Goal: Browse casually

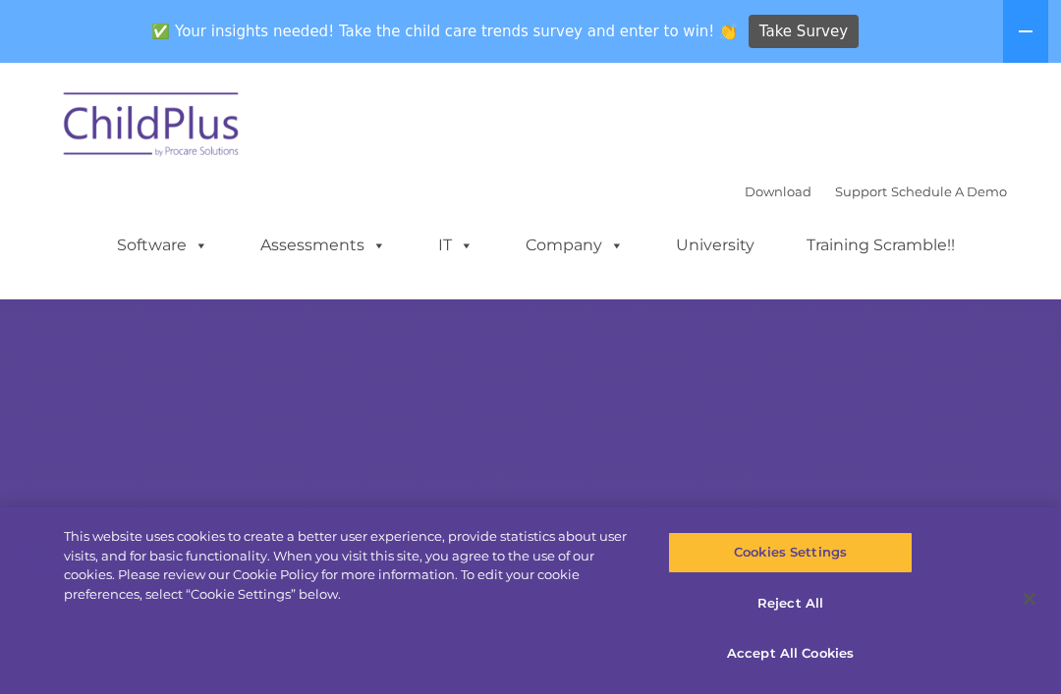
select select "MEDIUM"
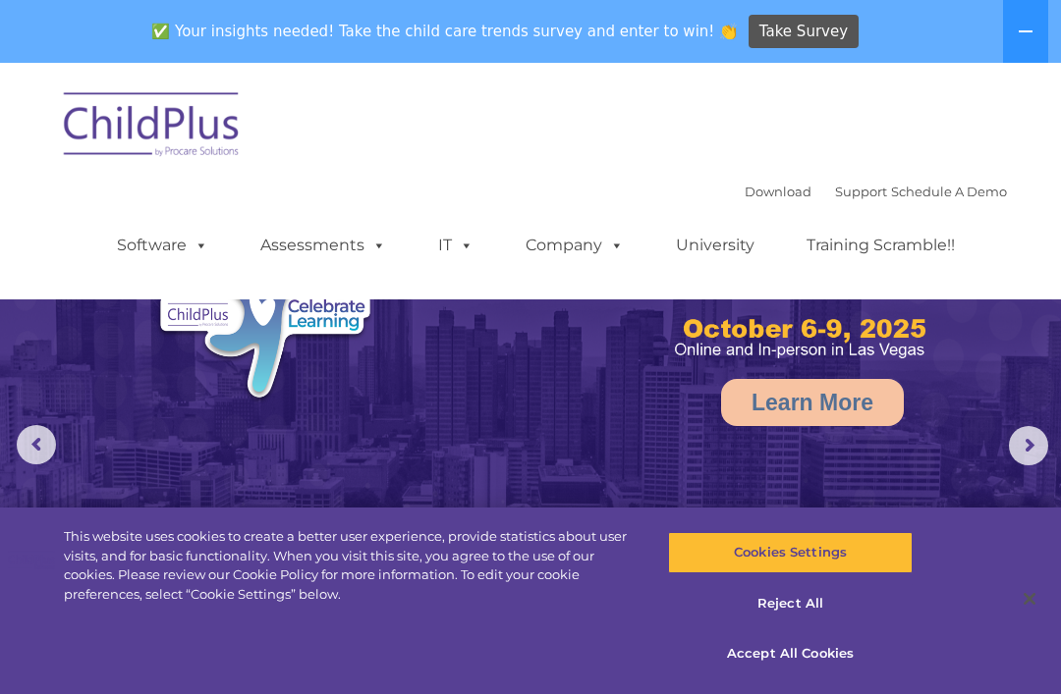
click at [206, 254] on span at bounding box center [198, 245] width 22 height 19
click at [378, 173] on div "Download Support | Schedule A Demo  MENU MENU Software ChildPlus: The original…" at bounding box center [530, 181] width 953 height 207
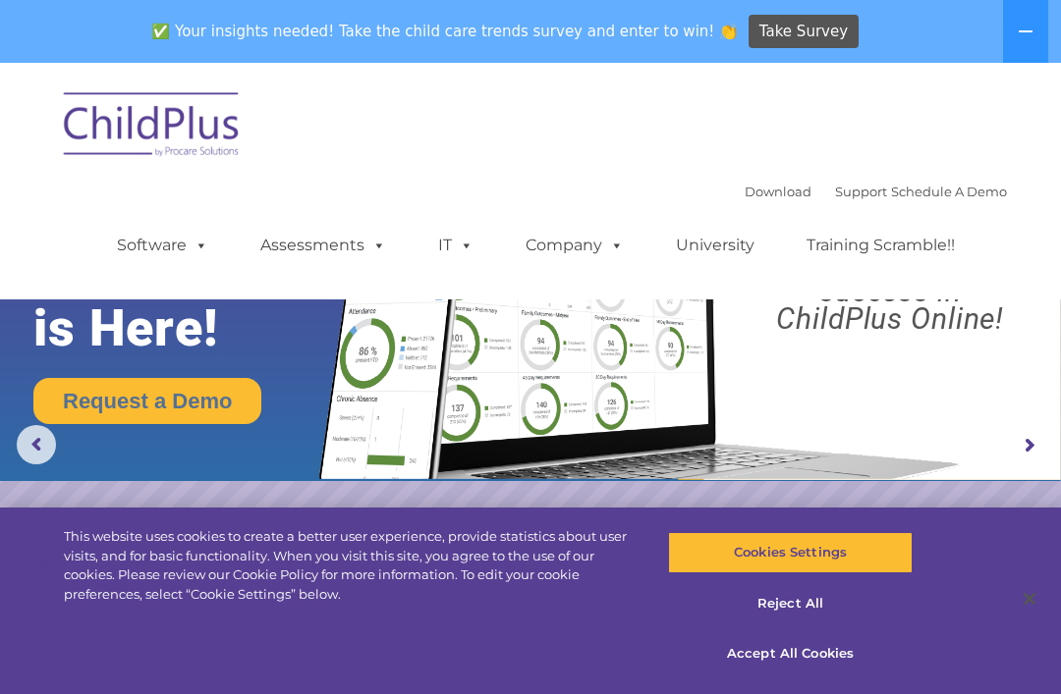
click at [202, 141] on img at bounding box center [152, 128] width 196 height 98
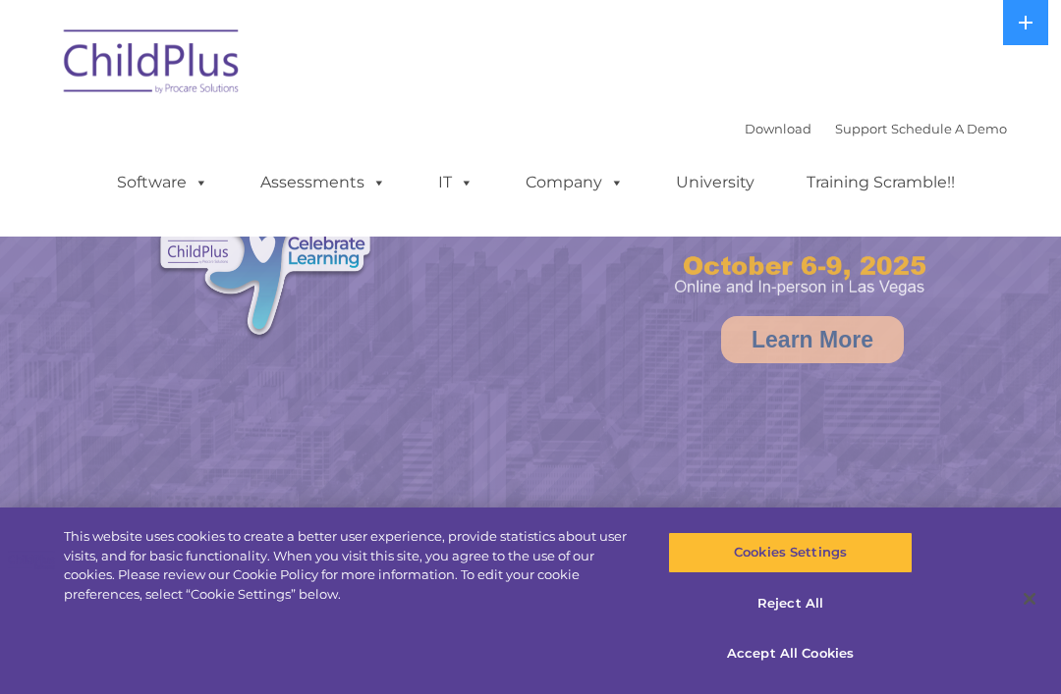
select select "MEDIUM"
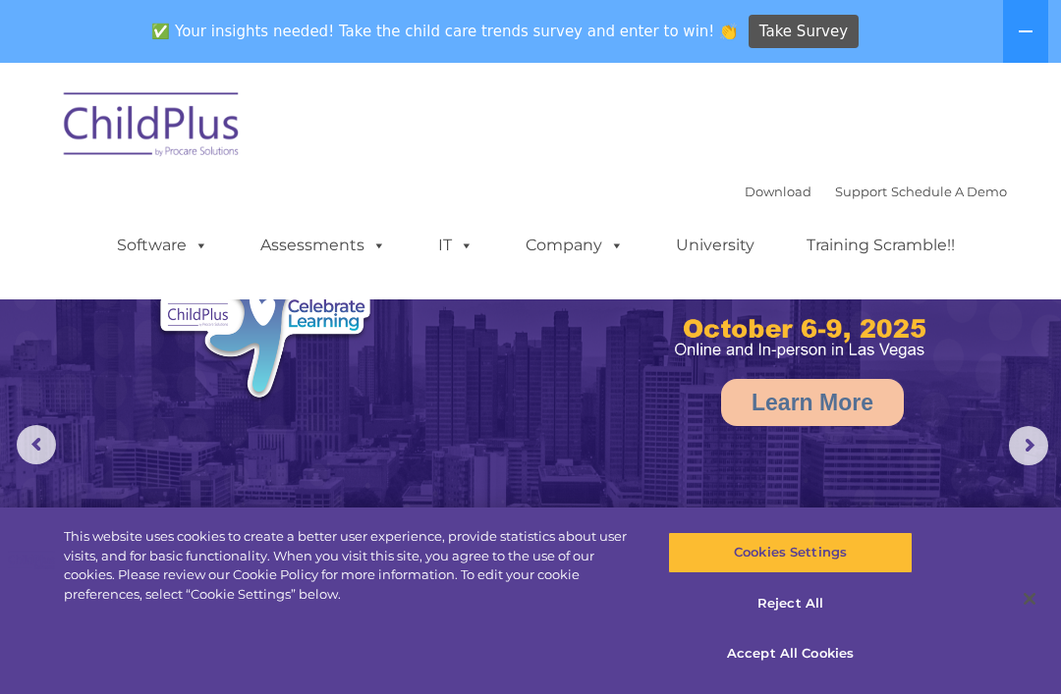
click at [213, 142] on img at bounding box center [152, 128] width 196 height 98
